Goal: Transaction & Acquisition: Purchase product/service

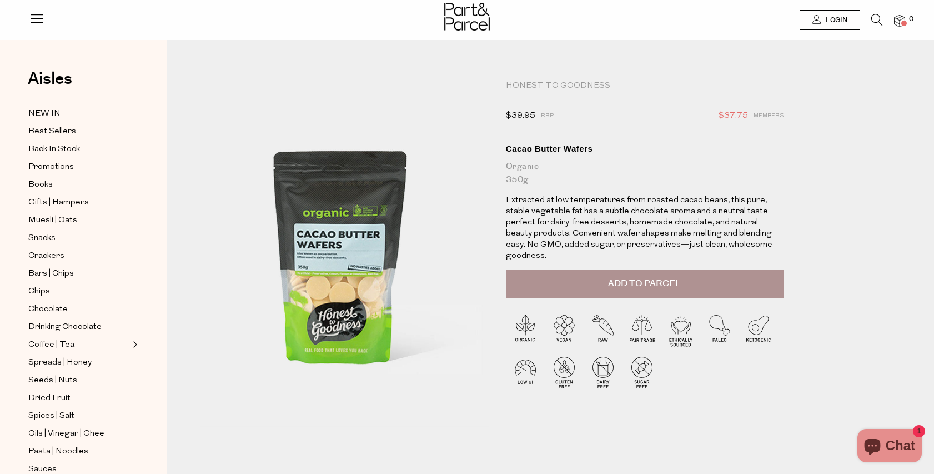
click at [608, 277] on span "Add to Parcel" at bounding box center [644, 283] width 73 height 13
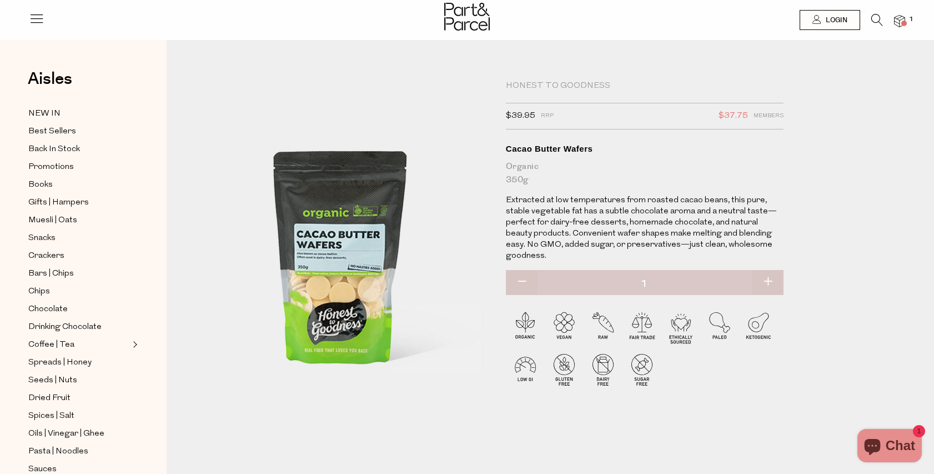
click at [880, 21] on icon at bounding box center [877, 20] width 12 height 12
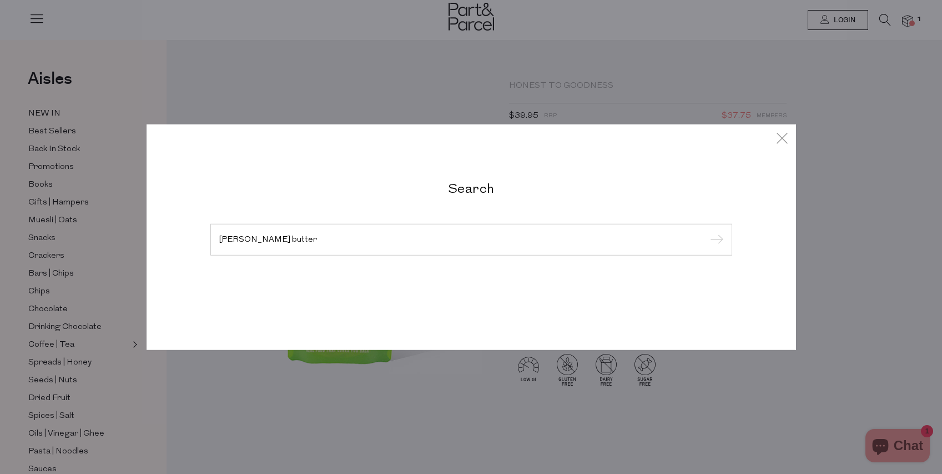
type input "shea butter"
click at [707, 232] on input "submit" at bounding box center [715, 240] width 17 height 17
